Goal: Navigation & Orientation: Find specific page/section

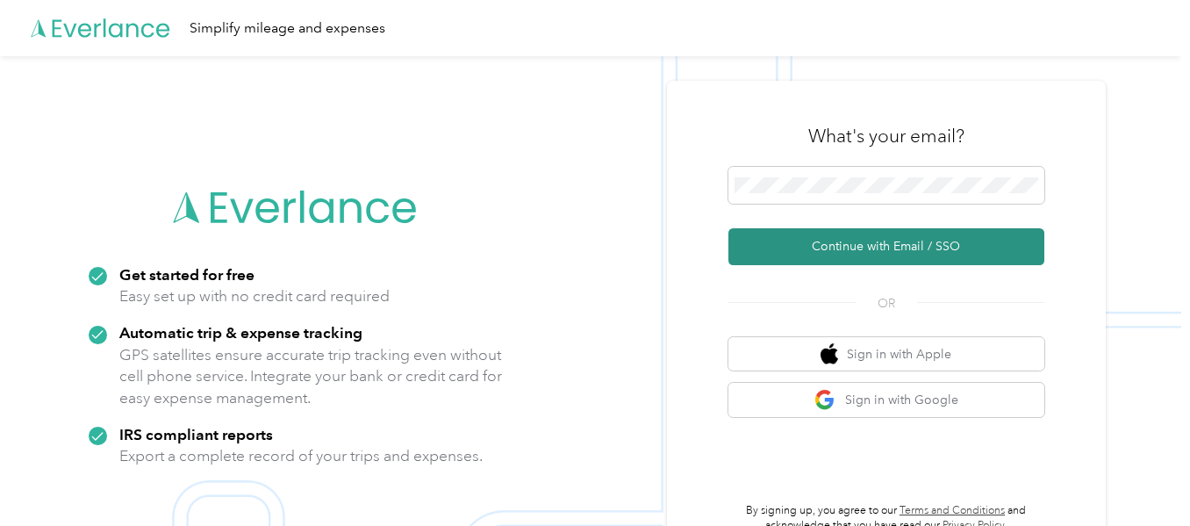
click at [946, 245] on button "Continue with Email / SSO" at bounding box center [887, 246] width 316 height 37
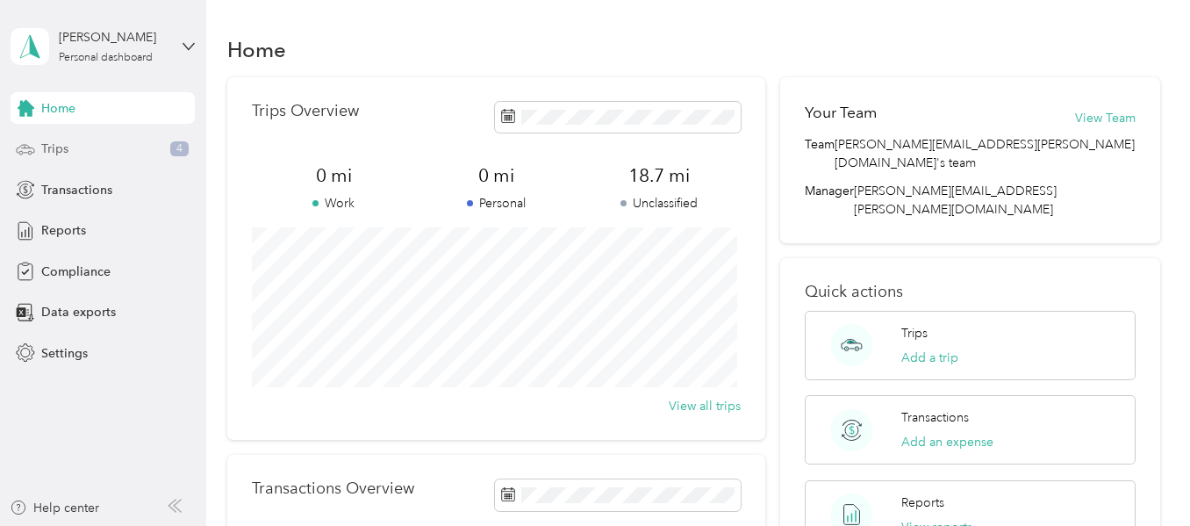
click at [58, 157] on span "Trips" at bounding box center [54, 149] width 27 height 18
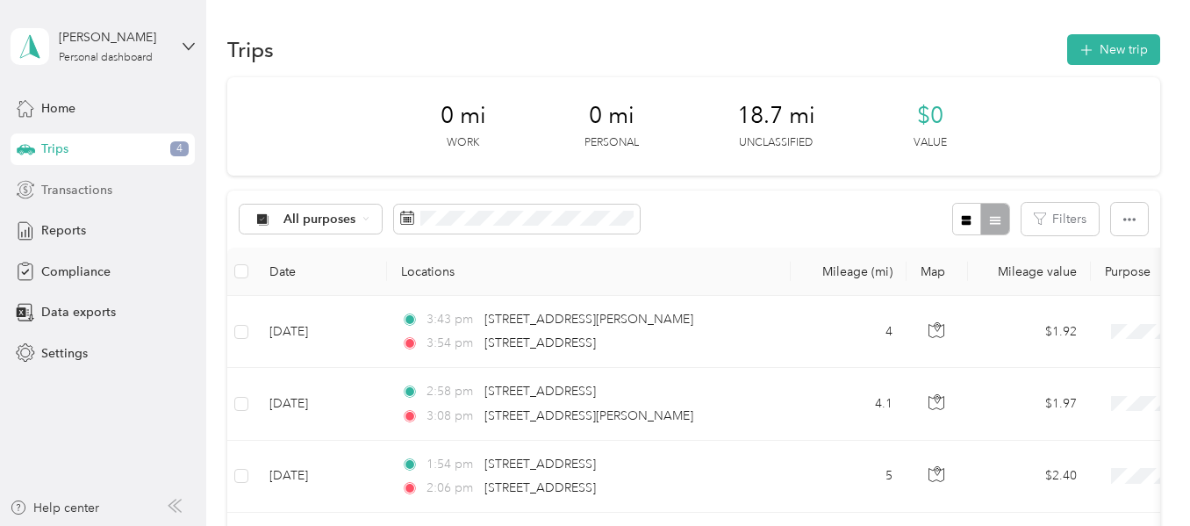
click at [104, 190] on span "Transactions" at bounding box center [76, 190] width 71 height 18
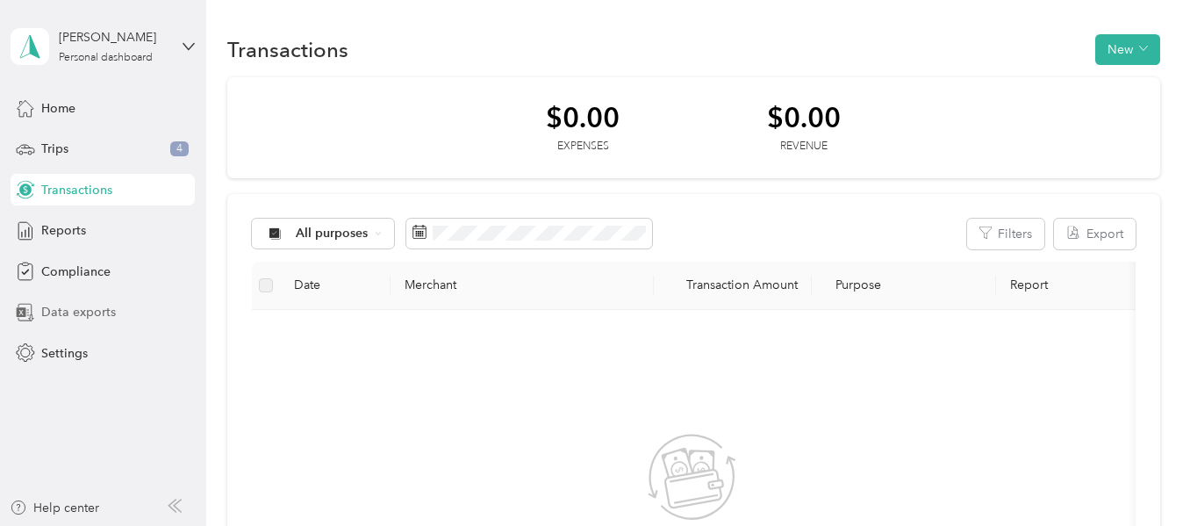
click at [101, 318] on span "Data exports" at bounding box center [78, 312] width 75 height 18
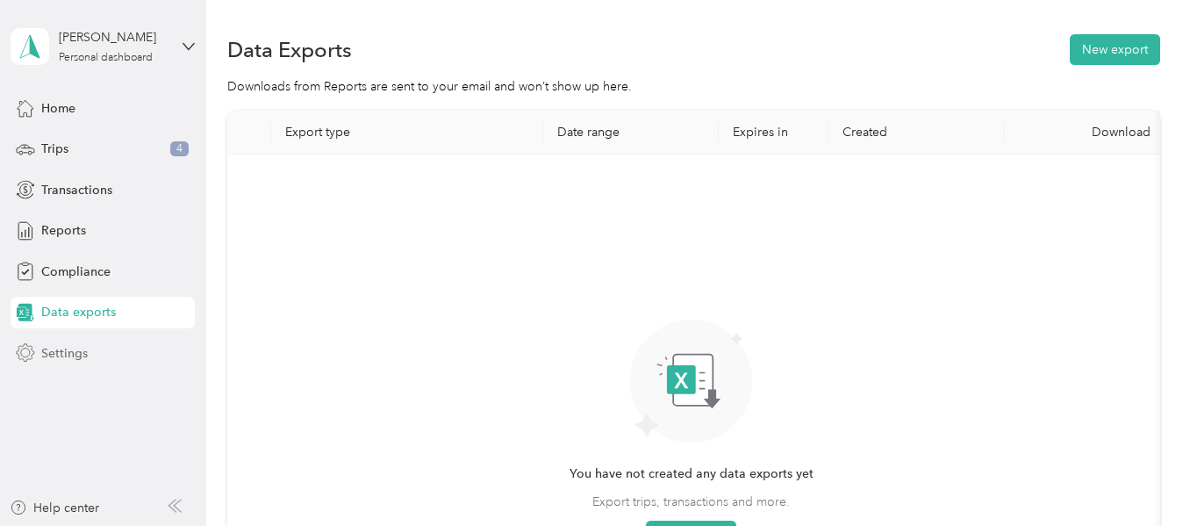
click at [74, 354] on span "Settings" at bounding box center [64, 353] width 47 height 18
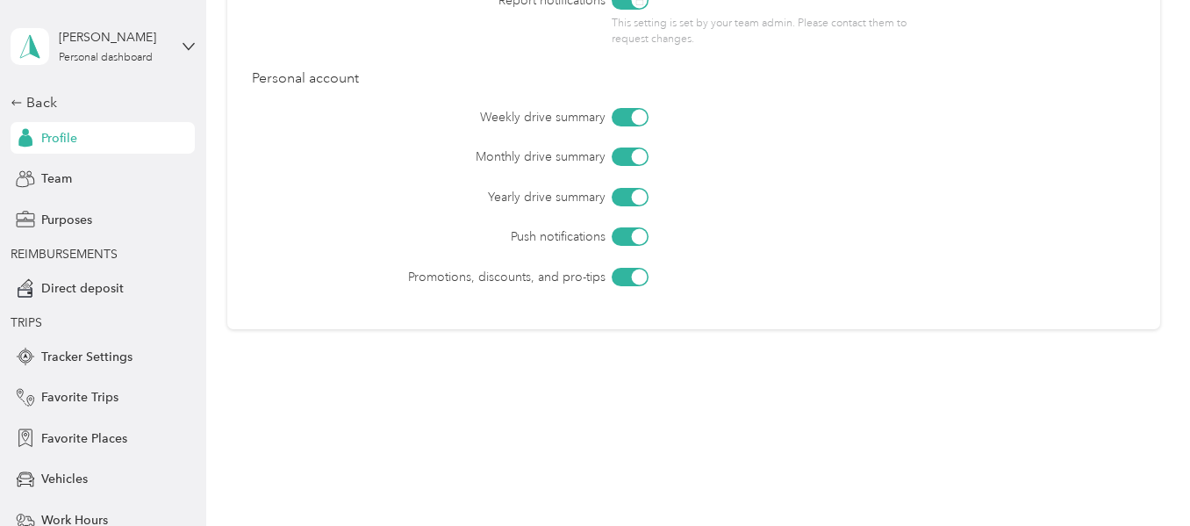
scroll to position [889, 0]
